Goal: Task Accomplishment & Management: Manage account settings

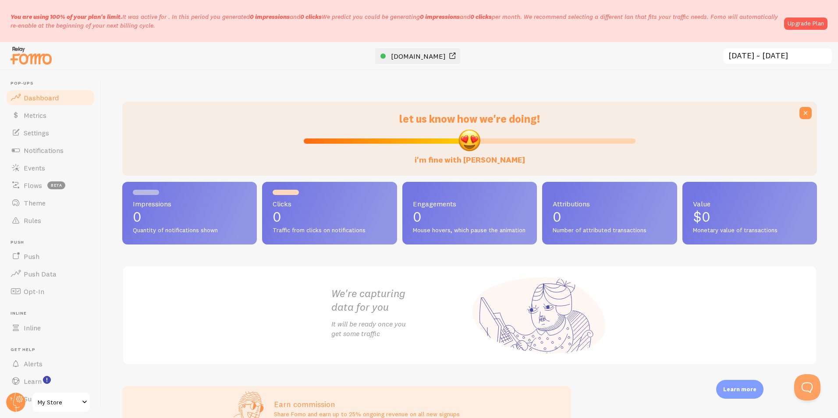
click at [420, 53] on span "[DOMAIN_NAME]" at bounding box center [418, 56] width 55 height 9
click at [54, 261] on link "Push" at bounding box center [50, 257] width 90 height 18
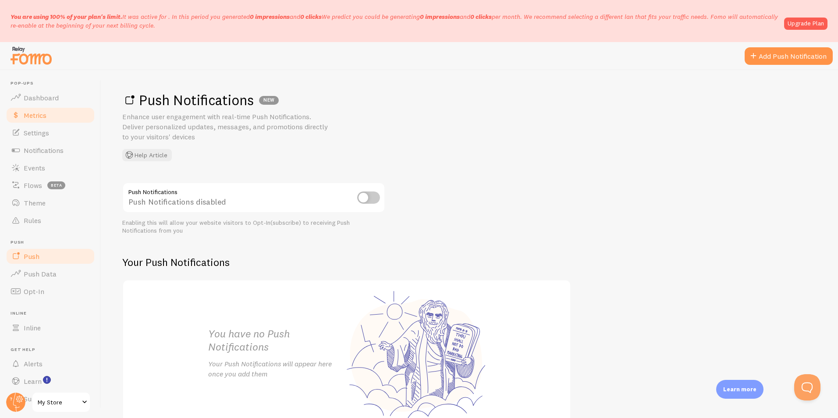
click at [47, 116] on link "Metrics" at bounding box center [50, 116] width 90 height 18
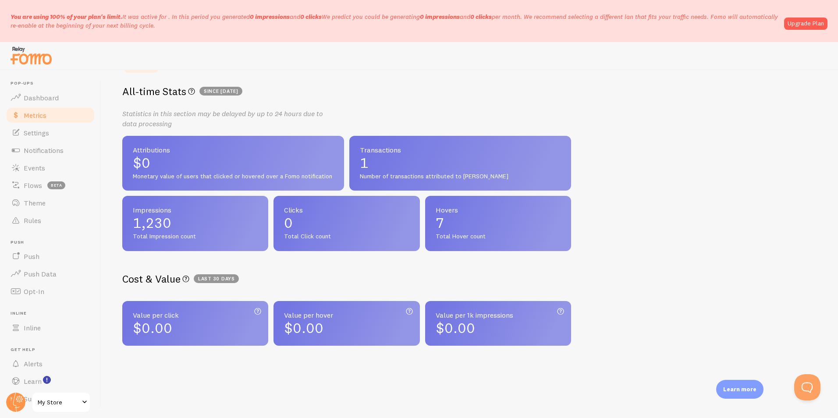
scroll to position [146, 0]
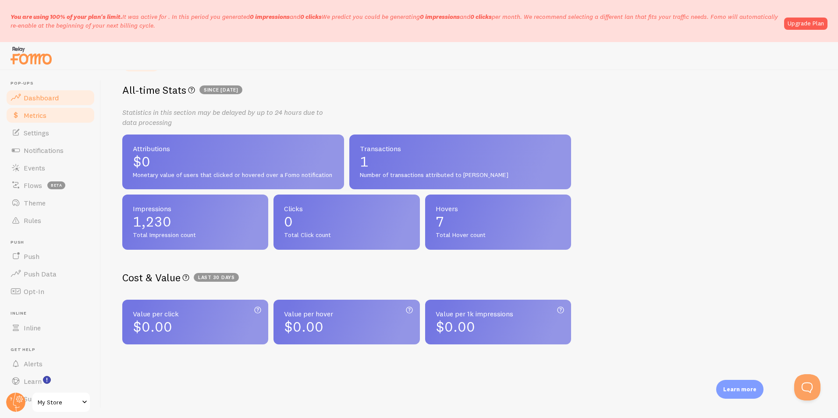
click at [64, 95] on link "Dashboard" at bounding box center [50, 98] width 90 height 18
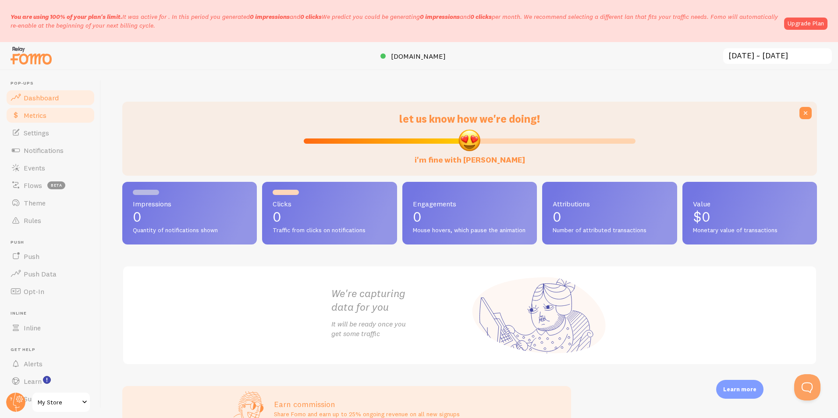
click at [34, 112] on span "Metrics" at bounding box center [35, 115] width 23 height 9
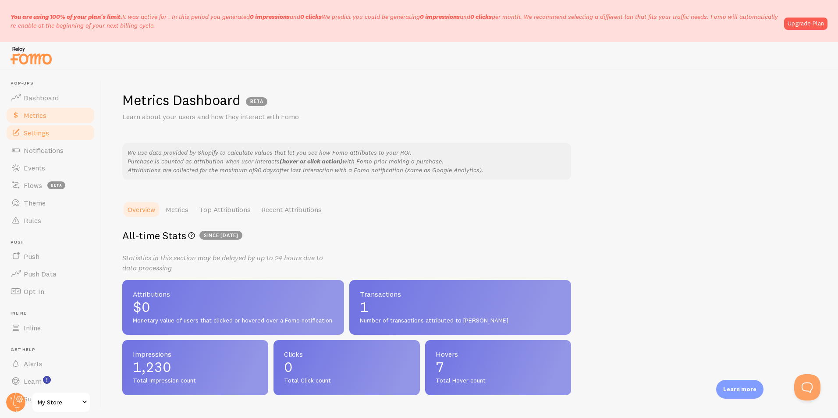
click at [35, 130] on span "Settings" at bounding box center [36, 132] width 25 height 9
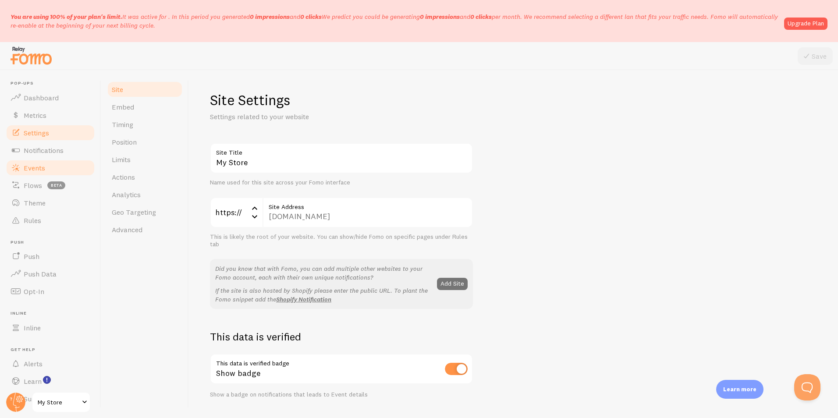
click at [36, 161] on link "Events" at bounding box center [50, 168] width 90 height 18
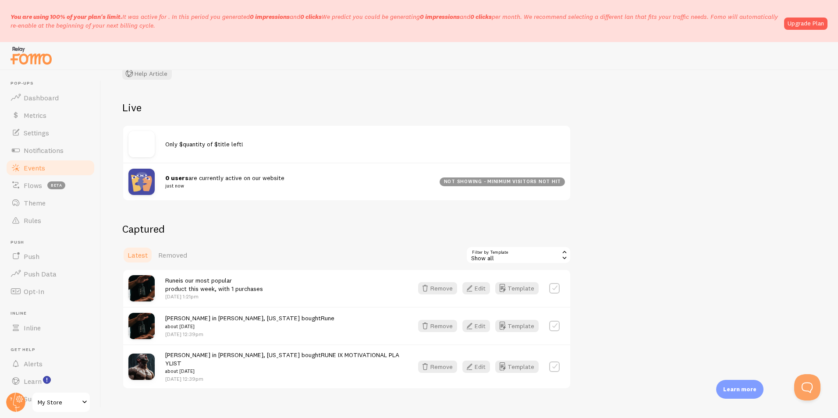
scroll to position [78, 0]
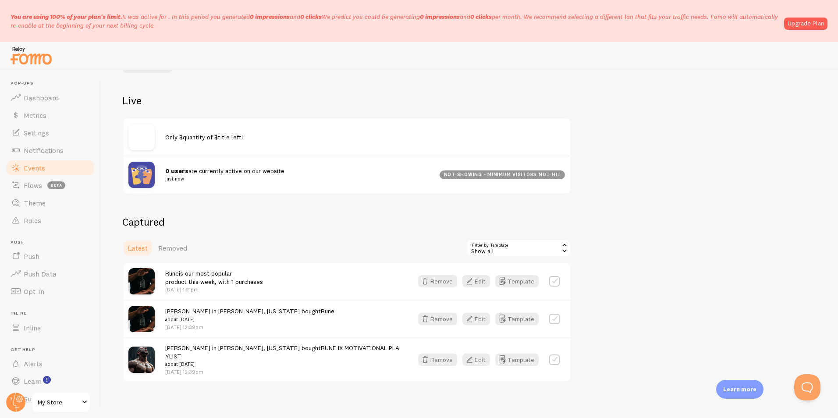
click at [246, 135] on div "Only $quantity of $title left!" at bounding box center [365, 137] width 400 height 8
click at [135, 133] on img at bounding box center [141, 137] width 26 height 26
click at [197, 114] on div "Live Only $quantity of $title left! 0 users are currently active on our website…" at bounding box center [346, 144] width 449 height 100
click at [212, 105] on h2 "Live" at bounding box center [346, 101] width 449 height 14
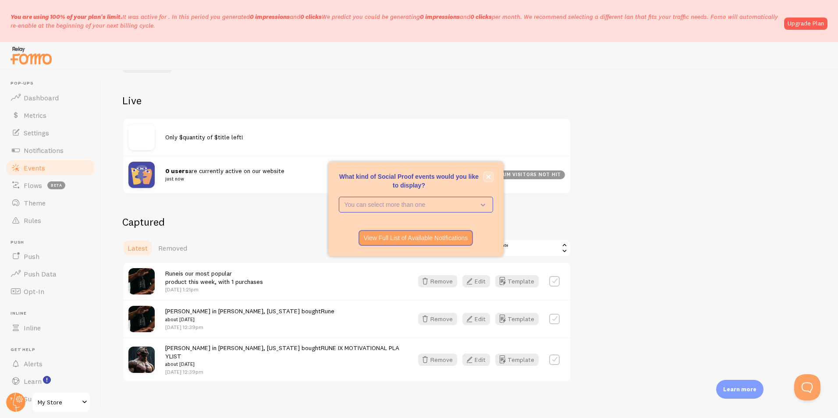
click at [492, 180] on button "close," at bounding box center [488, 176] width 9 height 9
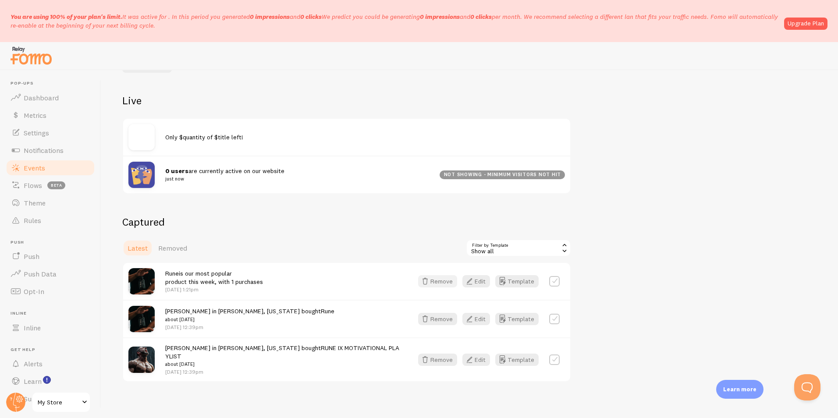
click at [434, 286] on button "Remove" at bounding box center [437, 281] width 39 height 12
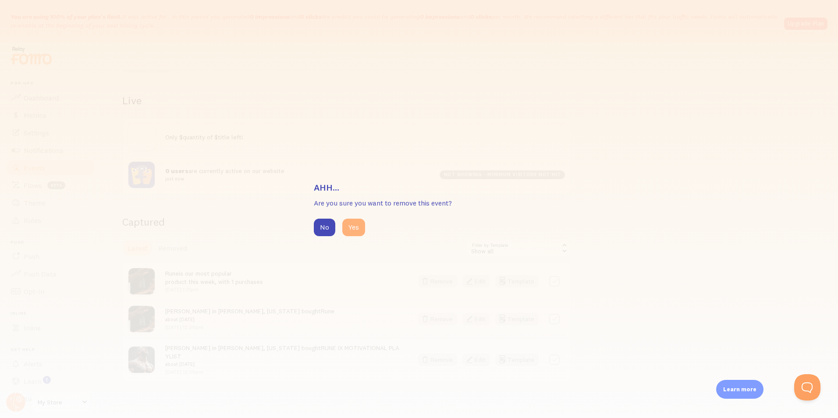
click at [357, 222] on button "Yes" at bounding box center [353, 228] width 23 height 18
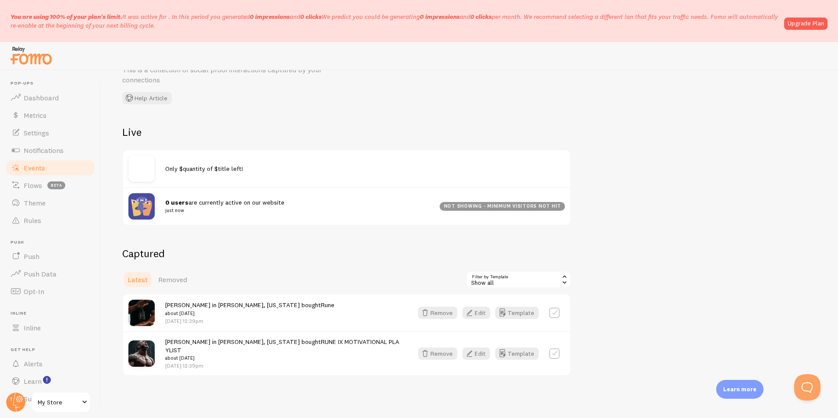
scroll to position [41, 0]
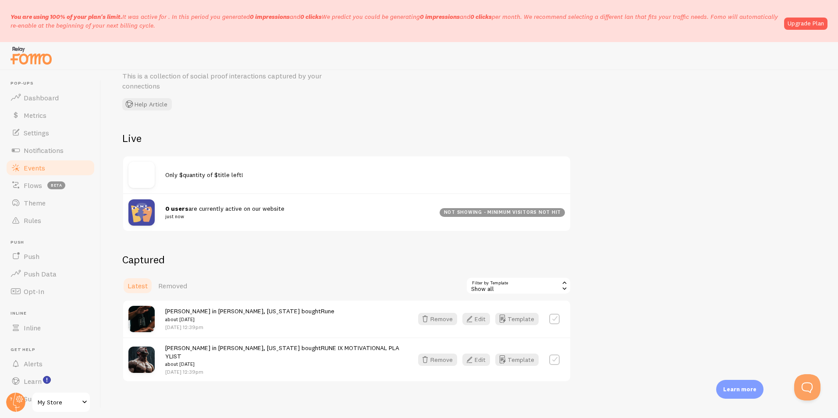
click at [188, 175] on span "Only $quantity of $title left!" at bounding box center [204, 175] width 78 height 8
click at [152, 175] on img at bounding box center [141, 175] width 26 height 26
click at [171, 279] on link "Removed" at bounding box center [172, 286] width 39 height 18
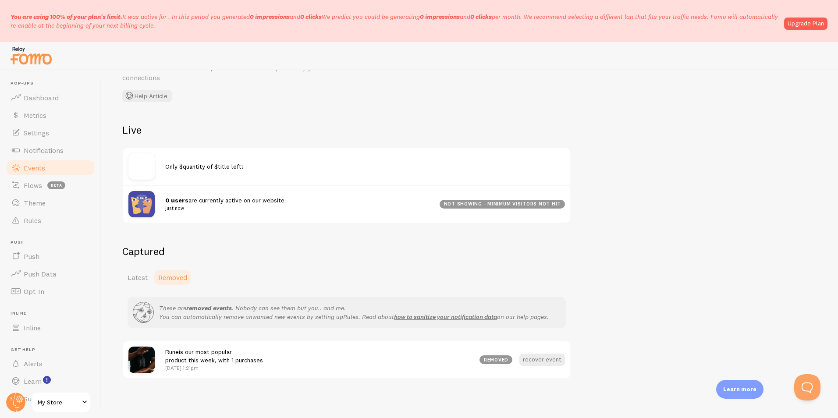
scroll to position [52, 0]
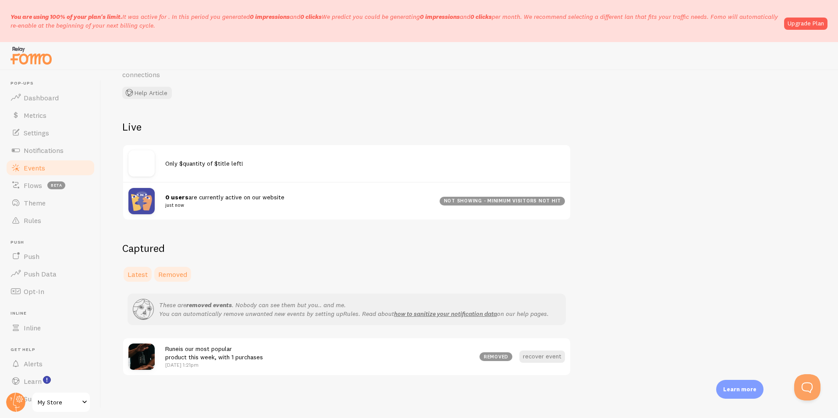
click at [143, 277] on span "Latest" at bounding box center [138, 274] width 20 height 9
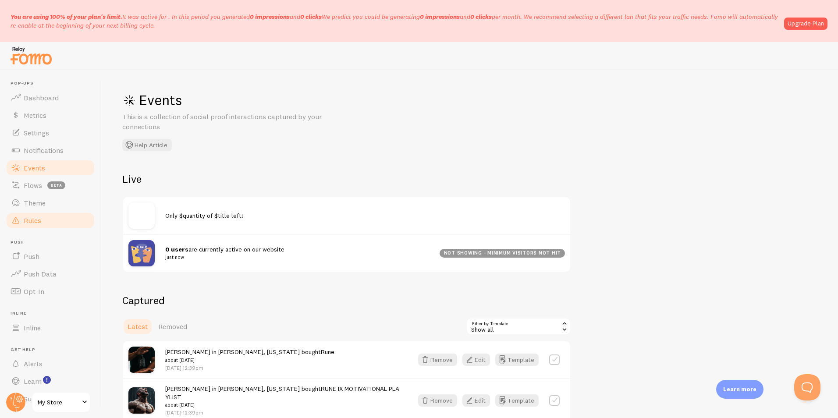
click at [47, 217] on link "Rules" at bounding box center [50, 221] width 90 height 18
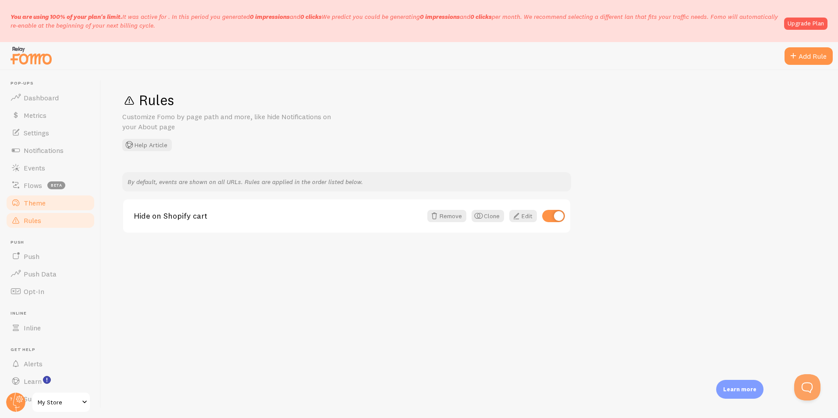
click at [74, 207] on link "Theme" at bounding box center [50, 203] width 90 height 18
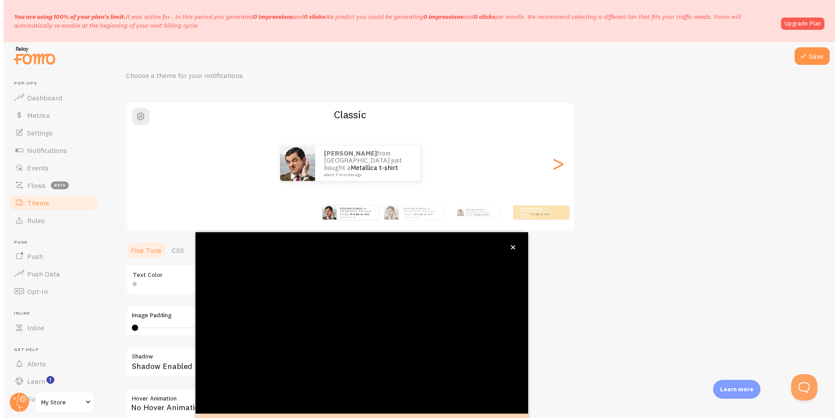
scroll to position [47, 0]
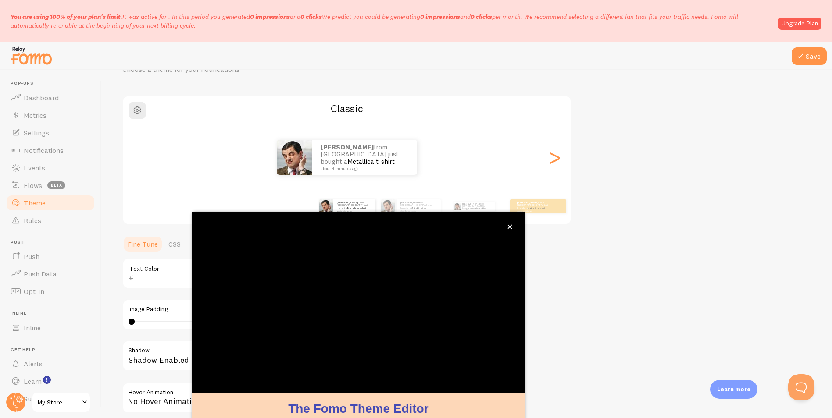
click at [595, 310] on div "Theme Choose a theme for your notifications Classic [PERSON_NAME] from [GEOGRAP…" at bounding box center [466, 252] width 688 height 416
click at [513, 227] on button "close," at bounding box center [509, 226] width 9 height 9
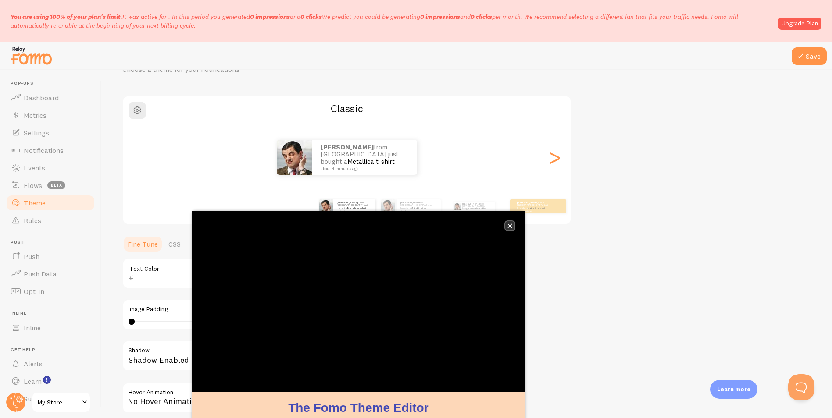
click at [513, 227] on button "close," at bounding box center [509, 225] width 9 height 9
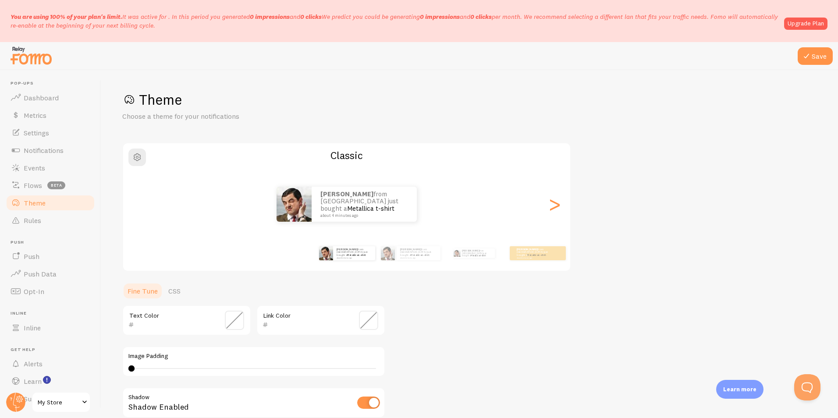
scroll to position [0, 0]
click at [560, 207] on div ">" at bounding box center [554, 204] width 11 height 63
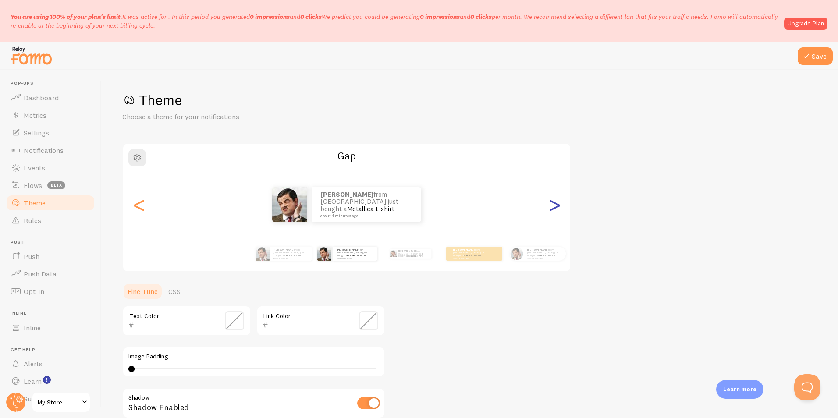
click at [560, 207] on div ">" at bounding box center [554, 204] width 11 height 63
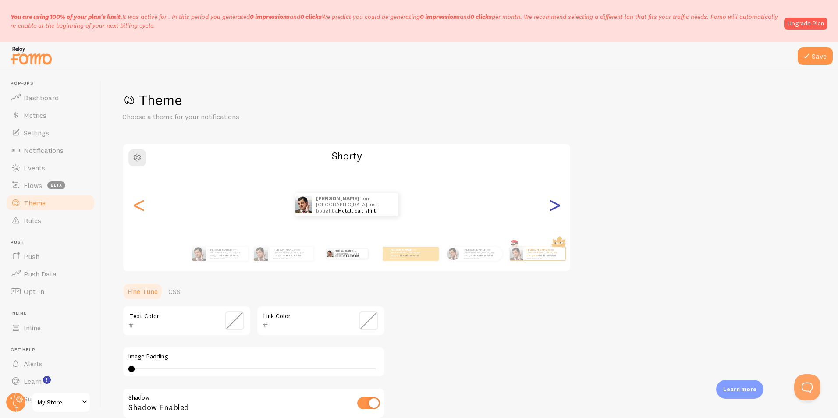
click at [560, 207] on div ">" at bounding box center [554, 204] width 11 height 63
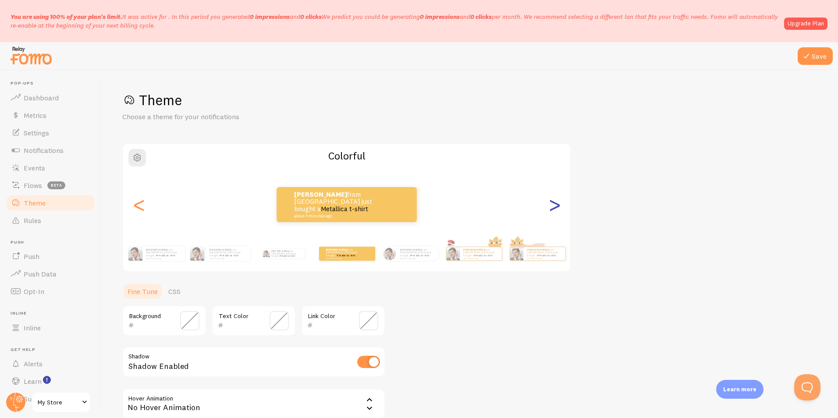
click at [560, 207] on div ">" at bounding box center [554, 204] width 11 height 63
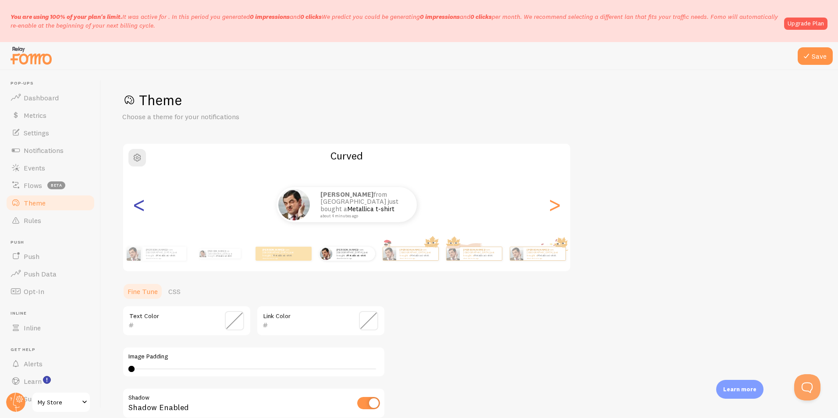
click at [138, 209] on div "<" at bounding box center [139, 204] width 11 height 63
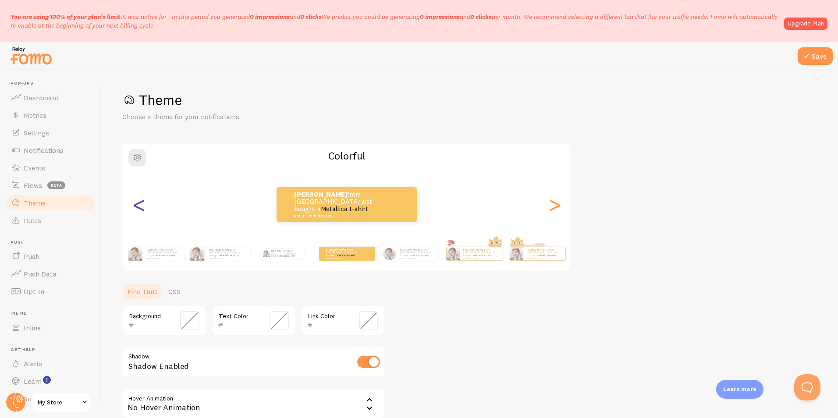
click at [138, 209] on div "<" at bounding box center [139, 204] width 11 height 63
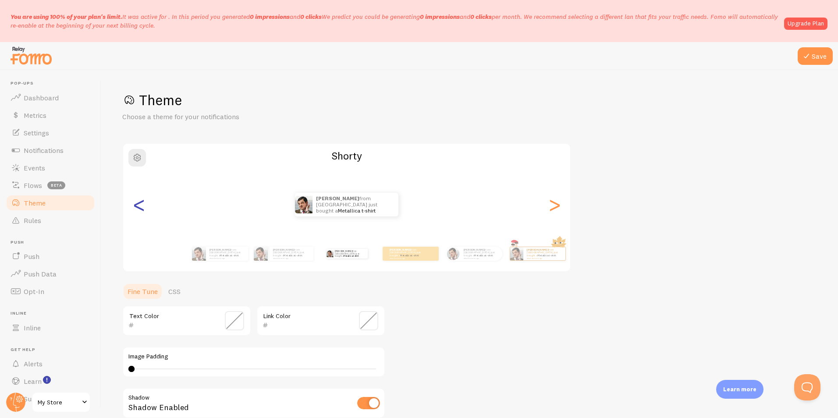
click at [138, 209] on div "<" at bounding box center [139, 204] width 11 height 63
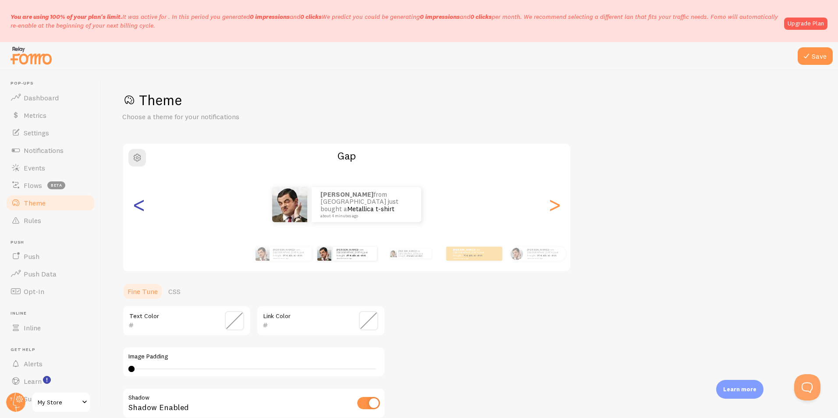
click at [138, 209] on div "<" at bounding box center [139, 204] width 11 height 63
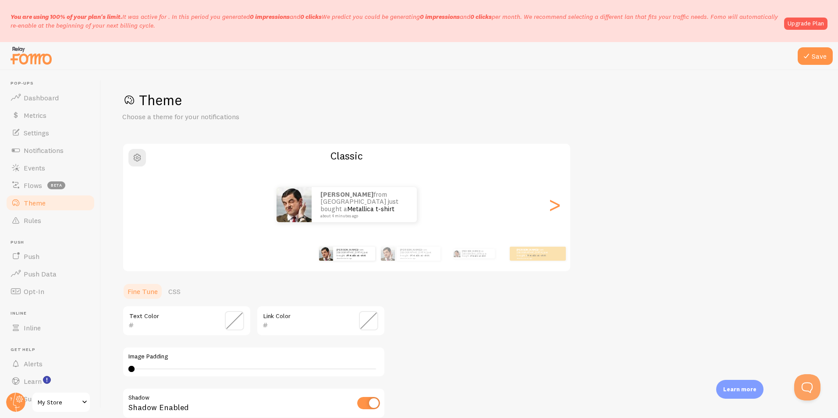
scroll to position [131, 0]
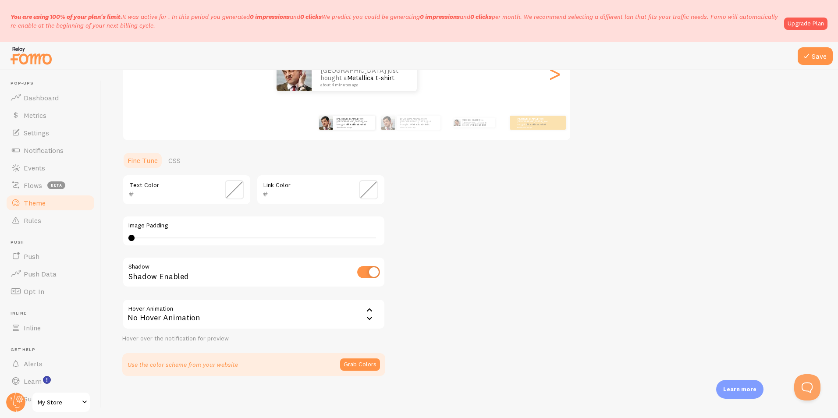
click at [346, 309] on div "No Hover Animation" at bounding box center [253, 314] width 263 height 31
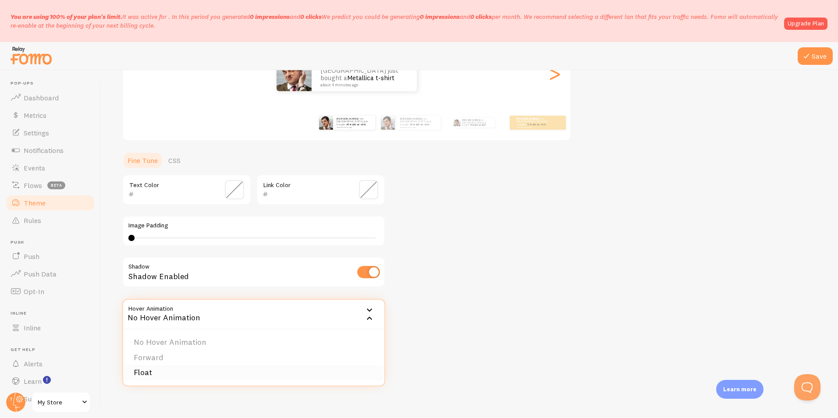
click at [155, 370] on li "Float" at bounding box center [253, 372] width 261 height 15
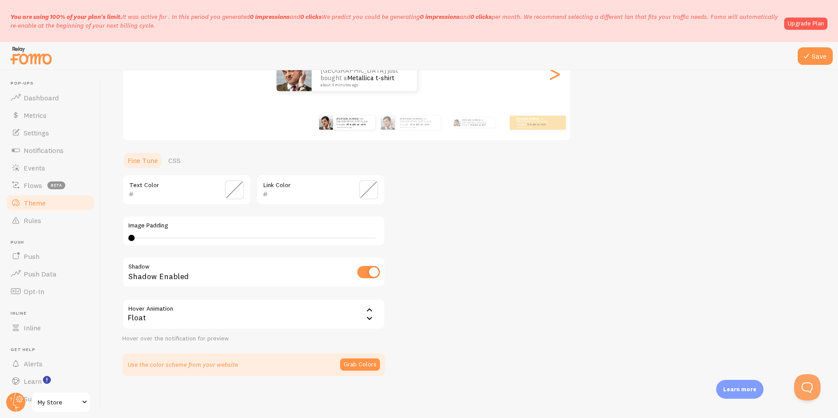
click at [366, 312] on icon at bounding box center [369, 310] width 11 height 11
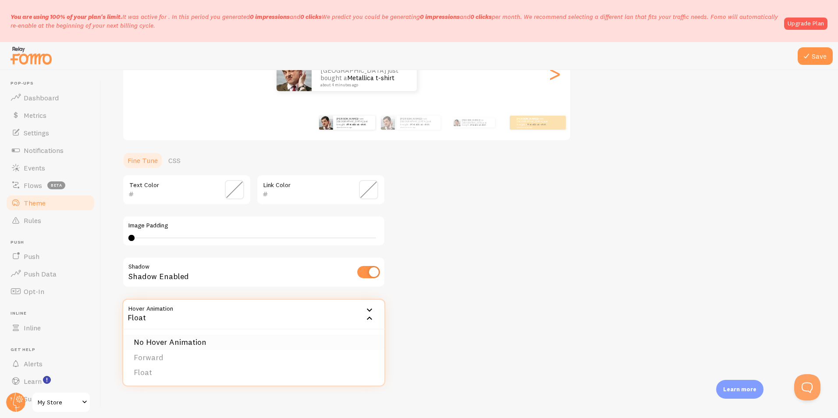
click at [193, 345] on li "No Hover Animation" at bounding box center [253, 342] width 261 height 15
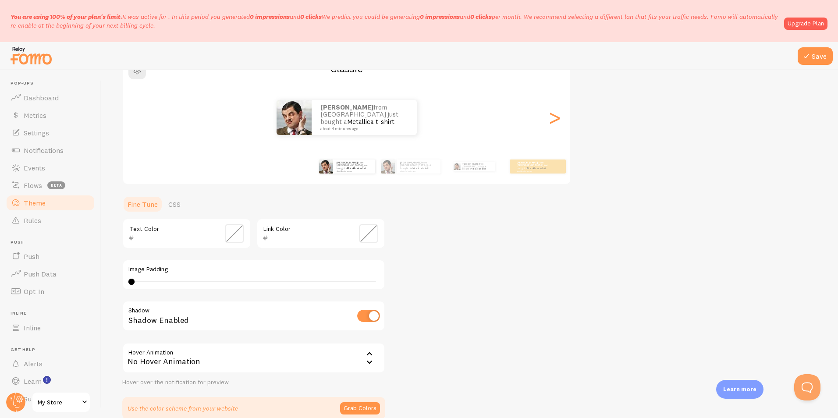
scroll to position [88, 0]
click at [196, 232] on div "Text Color" at bounding box center [186, 233] width 129 height 31
click at [169, 202] on link "CSS" at bounding box center [174, 204] width 23 height 18
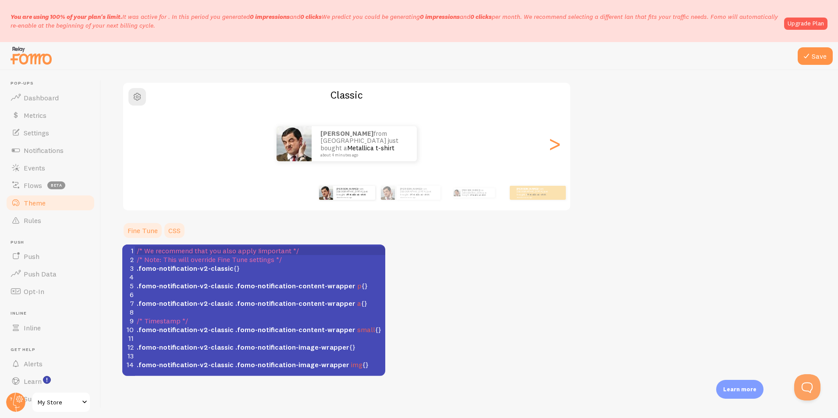
click at [146, 233] on link "Fine Tune" at bounding box center [142, 231] width 41 height 18
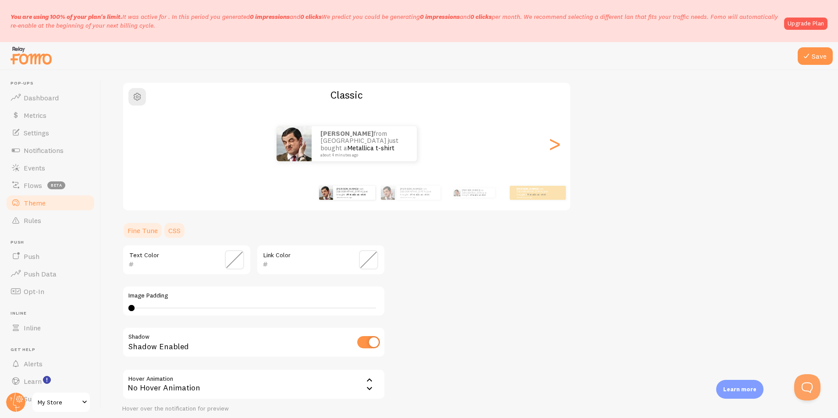
click at [167, 236] on link "CSS" at bounding box center [174, 231] width 23 height 18
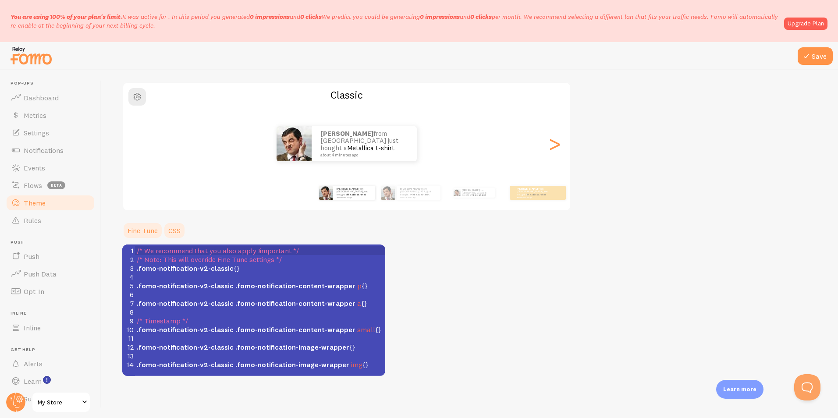
click at [138, 232] on link "Fine Tune" at bounding box center [142, 231] width 41 height 18
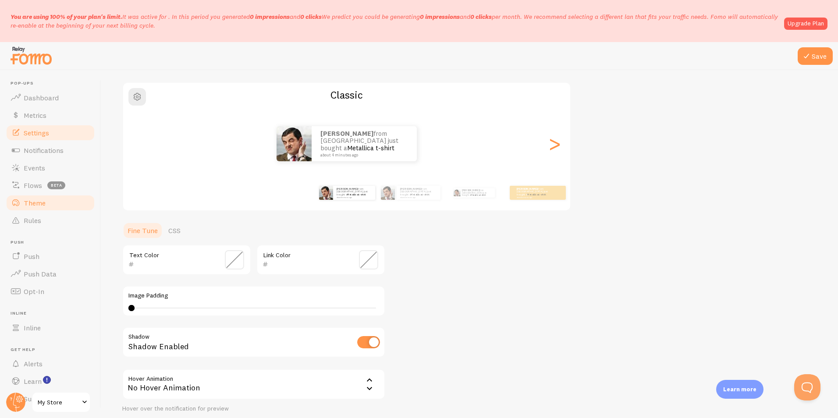
click at [71, 135] on link "Settings" at bounding box center [50, 133] width 90 height 18
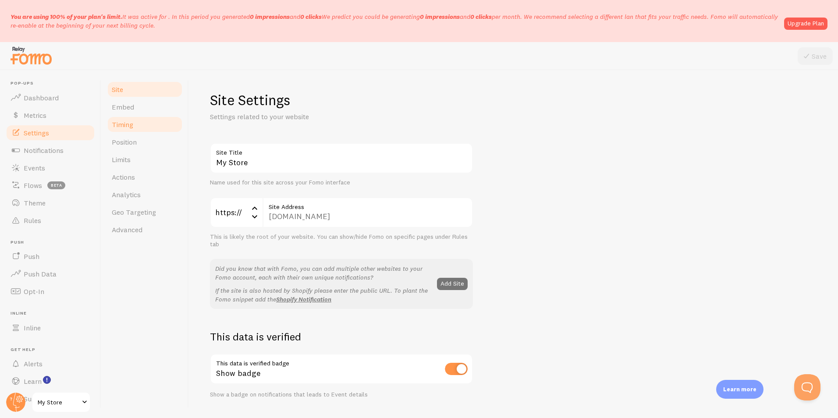
click at [152, 121] on link "Timing" at bounding box center [145, 125] width 77 height 18
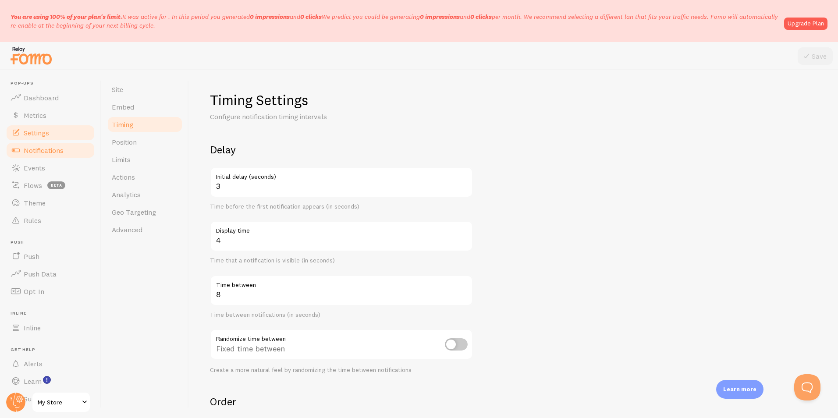
click at [65, 157] on link "Notifications" at bounding box center [50, 151] width 90 height 18
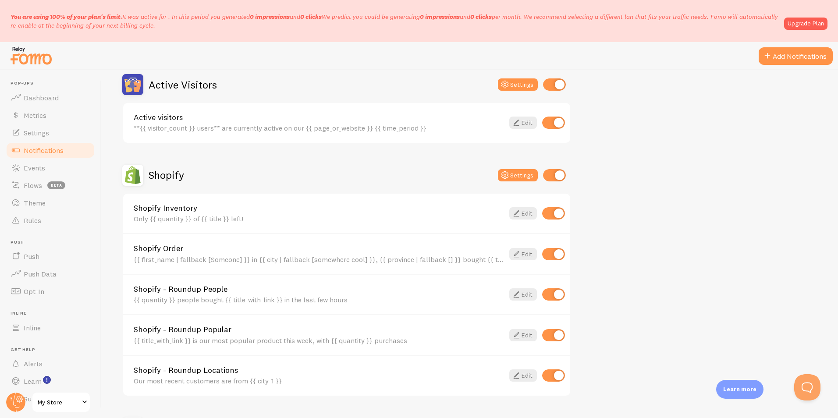
scroll to position [263, 0]
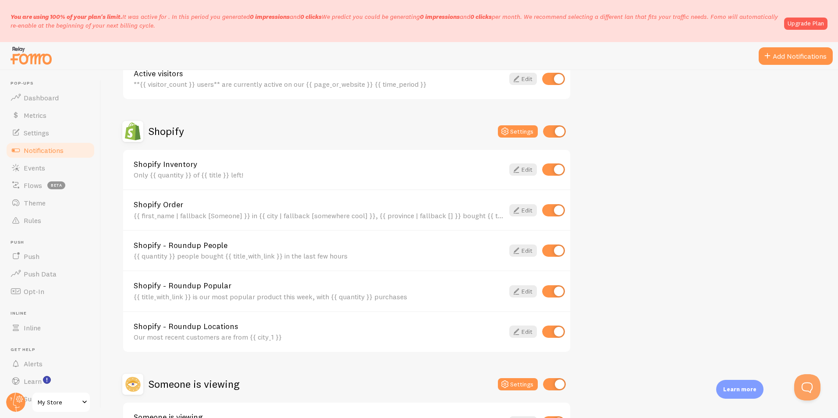
click at [557, 249] on input "checkbox" at bounding box center [553, 251] width 23 height 12
checkbox input "false"
click at [558, 298] on div at bounding box center [553, 291] width 23 height 12
click at [560, 294] on input "checkbox" at bounding box center [553, 291] width 23 height 12
checkbox input "false"
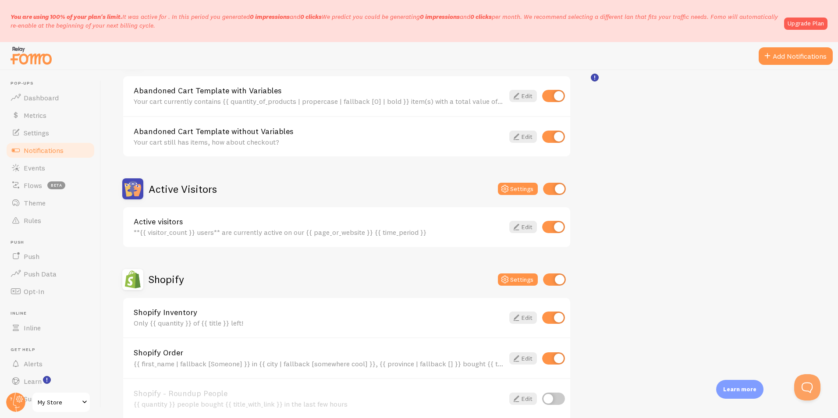
scroll to position [88, 0]
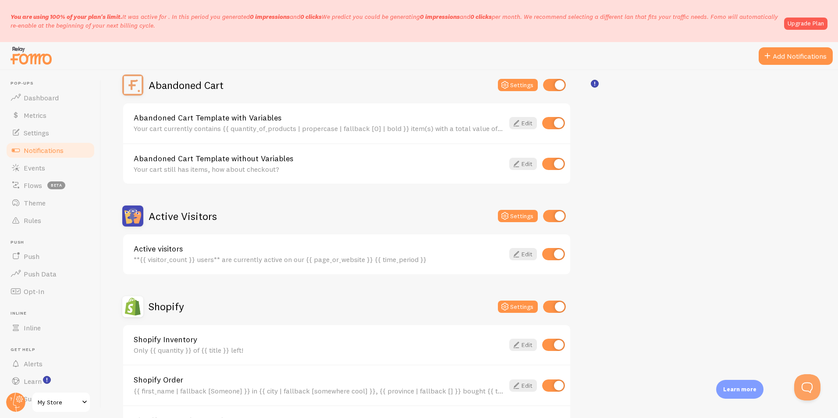
click at [561, 257] on input "checkbox" at bounding box center [553, 254] width 23 height 12
checkbox input "false"
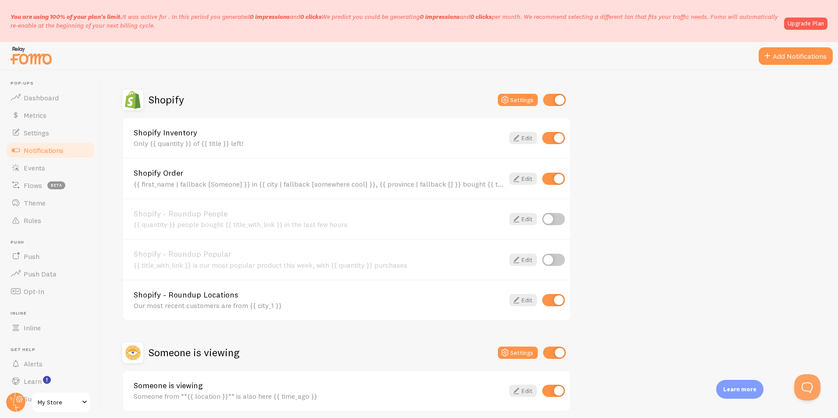
scroll to position [330, 0]
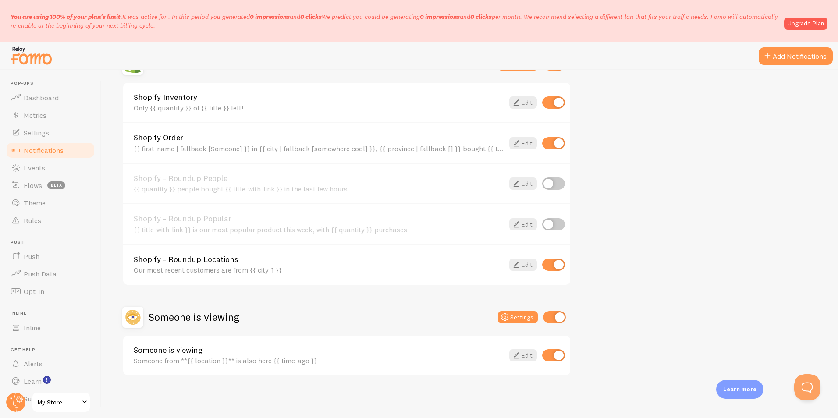
click at [554, 355] on input "checkbox" at bounding box center [553, 355] width 23 height 12
checkbox input "false"
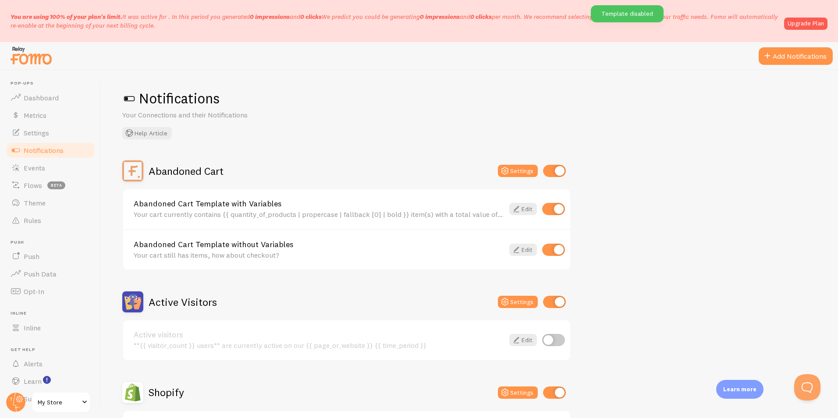
scroll to position [0, 0]
